Goal: Task Accomplishment & Management: Manage account settings

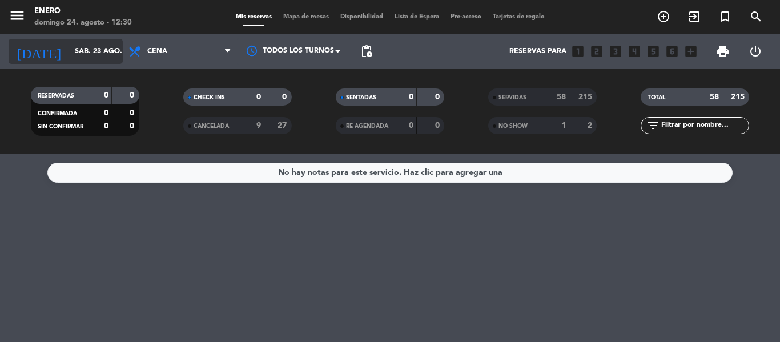
click at [115, 54] on icon "arrow_drop_down" at bounding box center [113, 52] width 14 height 14
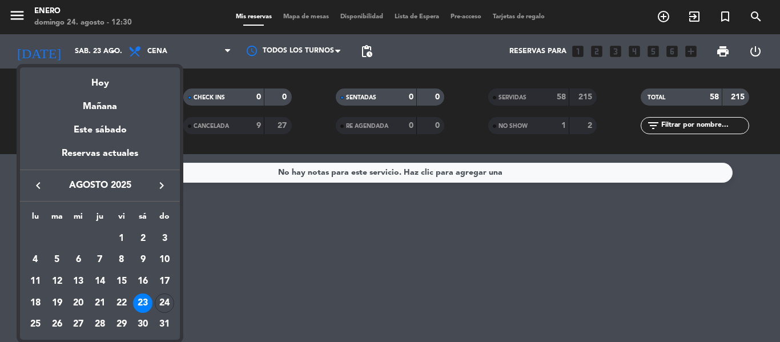
click at [110, 51] on div at bounding box center [390, 171] width 780 height 342
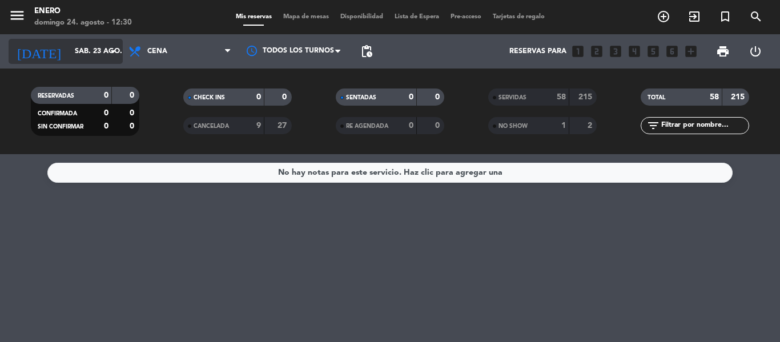
click at [112, 50] on icon "arrow_drop_down" at bounding box center [113, 52] width 14 height 14
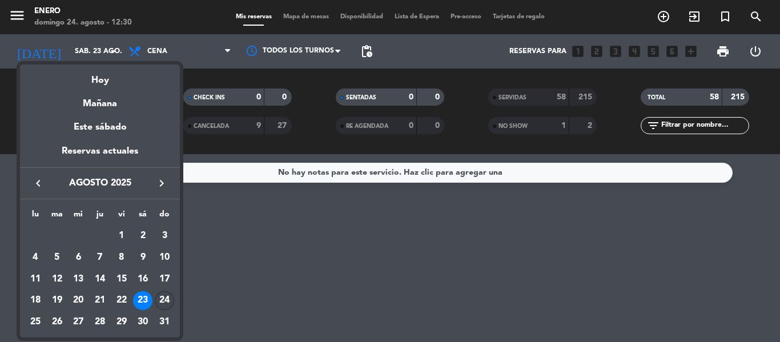
click at [167, 301] on div "24" at bounding box center [164, 300] width 19 height 19
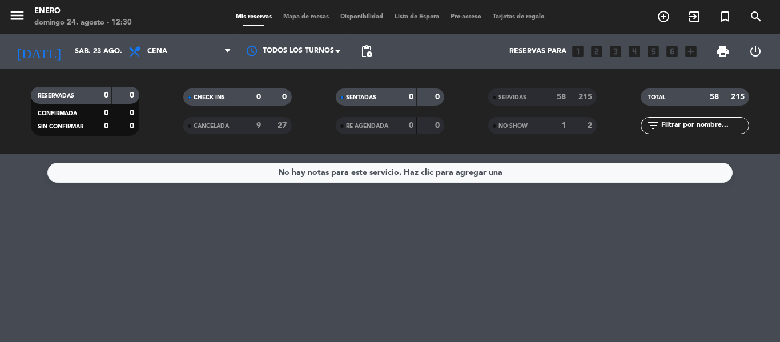
type input "dom. 24 ago."
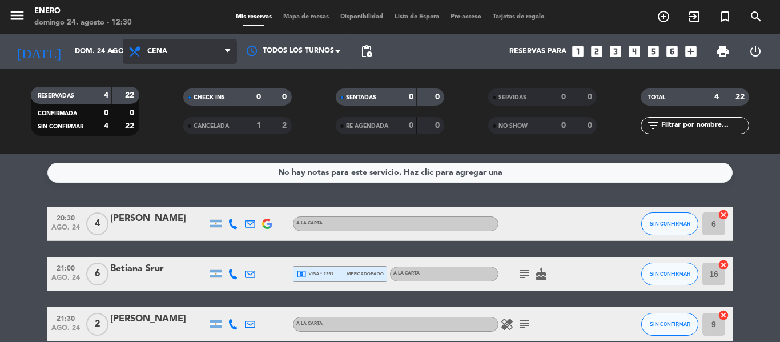
click at [192, 44] on span "Cena" at bounding box center [180, 51] width 114 height 25
click at [754, 235] on bookings-row "20:30 ago. 24 4 [PERSON_NAME] A [PERSON_NAME] SIN CONFIRMAR 6 cancel 21:00 ago.…" at bounding box center [390, 299] width 780 height 185
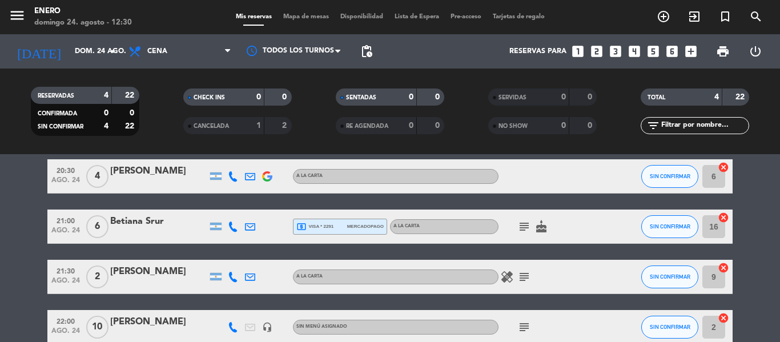
scroll to position [46, 0]
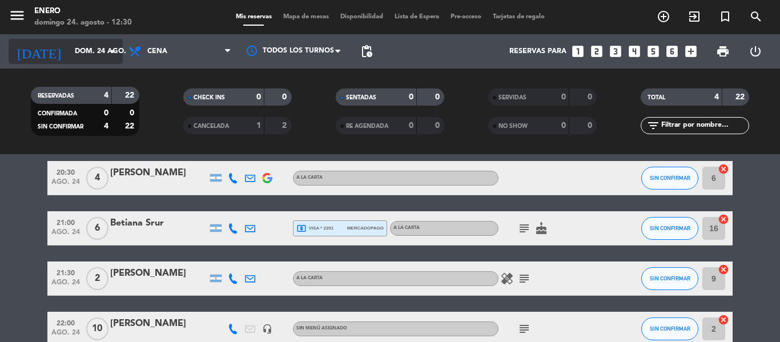
click at [118, 54] on icon "arrow_drop_down" at bounding box center [113, 52] width 14 height 14
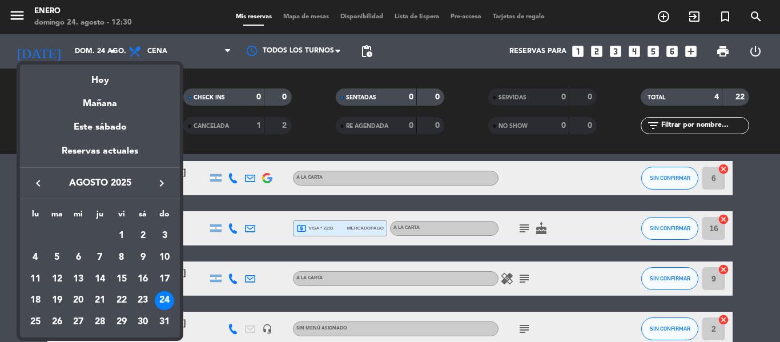
click at [180, 49] on div at bounding box center [390, 171] width 780 height 342
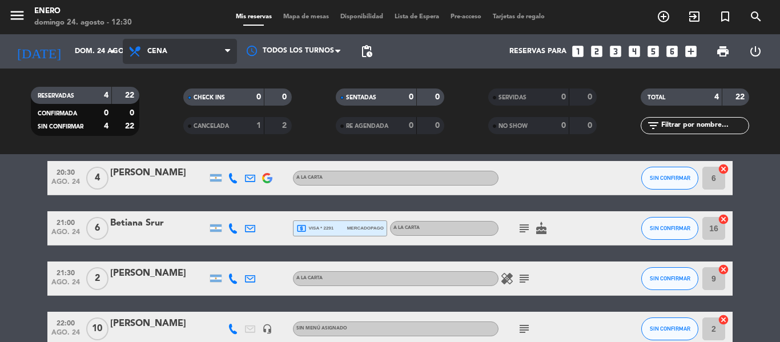
click at [225, 49] on icon at bounding box center [227, 51] width 5 height 9
click at [179, 126] on div "menu Enero [PERSON_NAME] 24. [PERSON_NAME] - 12:30 Mis reservas Mapa de mesas D…" at bounding box center [390, 77] width 780 height 154
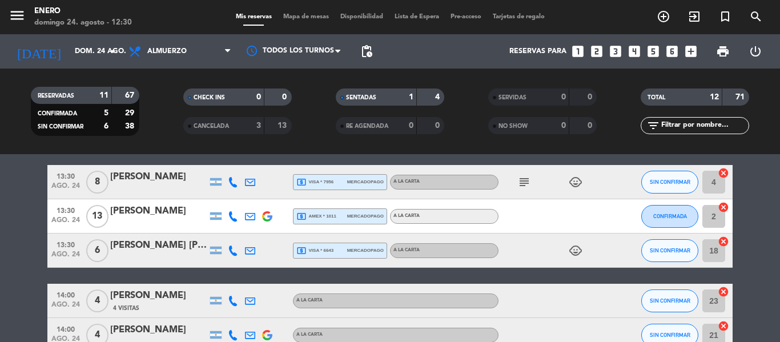
scroll to position [297, 0]
